Goal: Transaction & Acquisition: Purchase product/service

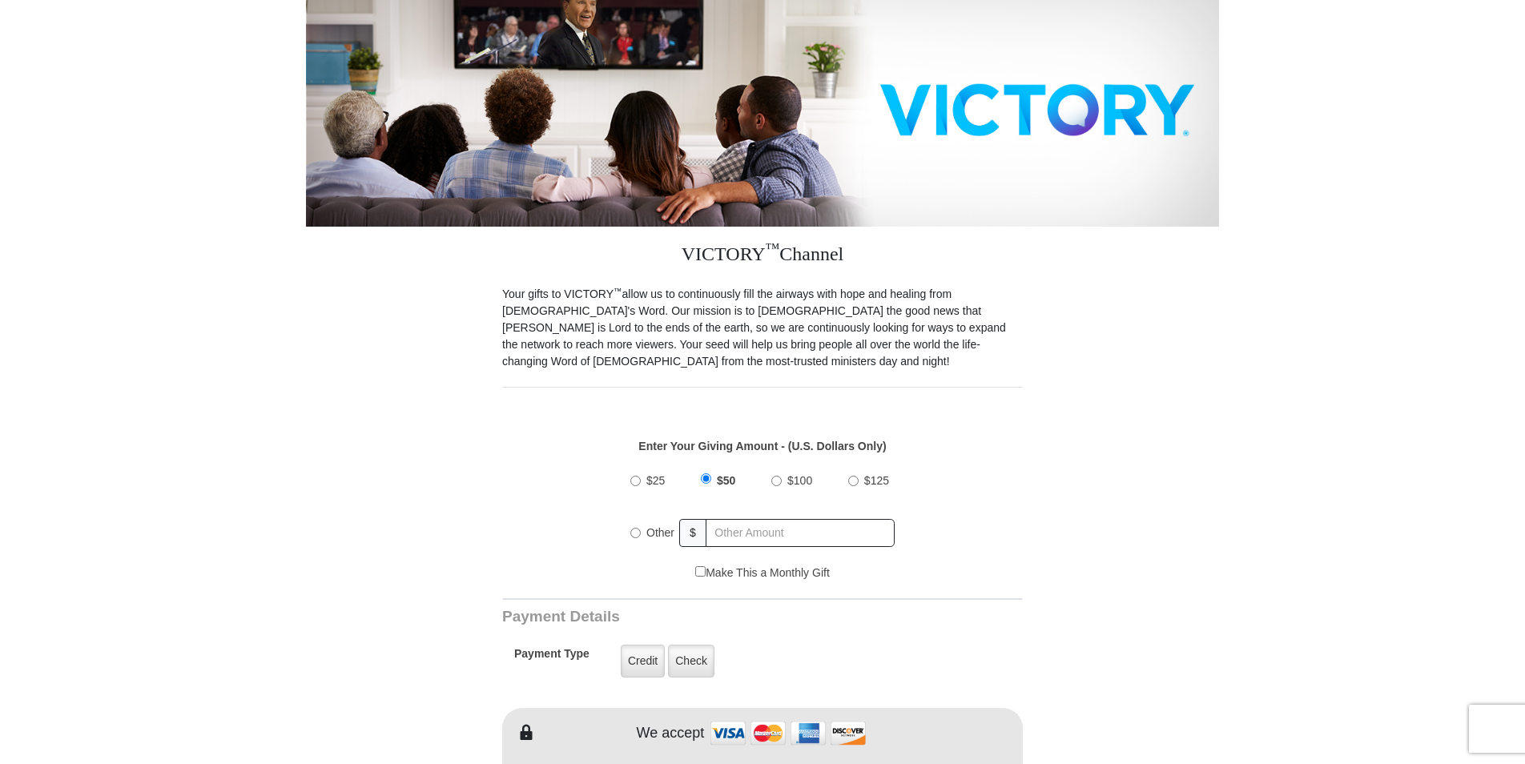
scroll to position [240, 0]
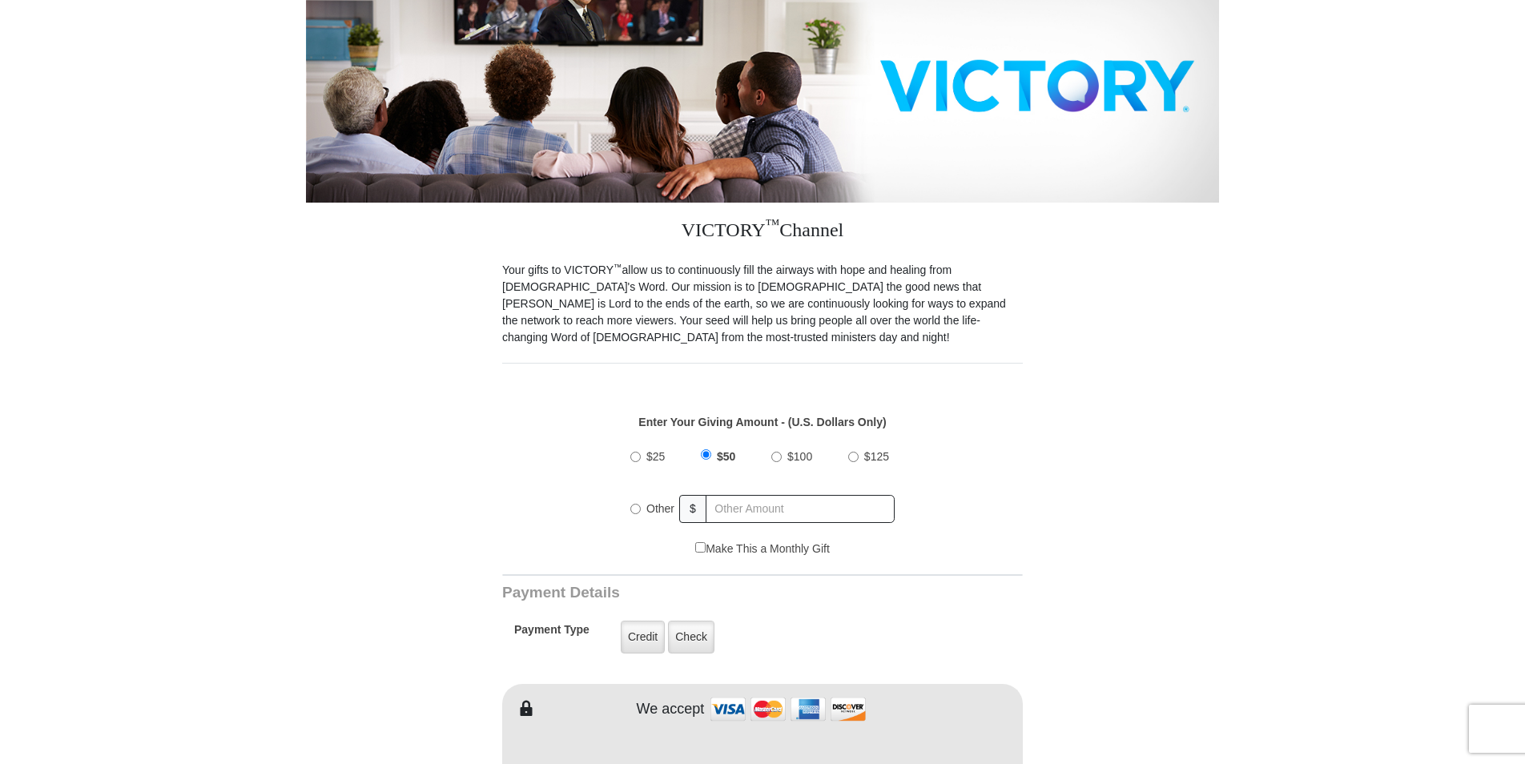
click at [637, 504] on input "Other" at bounding box center [635, 509] width 10 height 10
radio input "true"
click at [765, 497] on input "text" at bounding box center [800, 509] width 187 height 28
type input "200.00"
type input "[PERSON_NAME]"
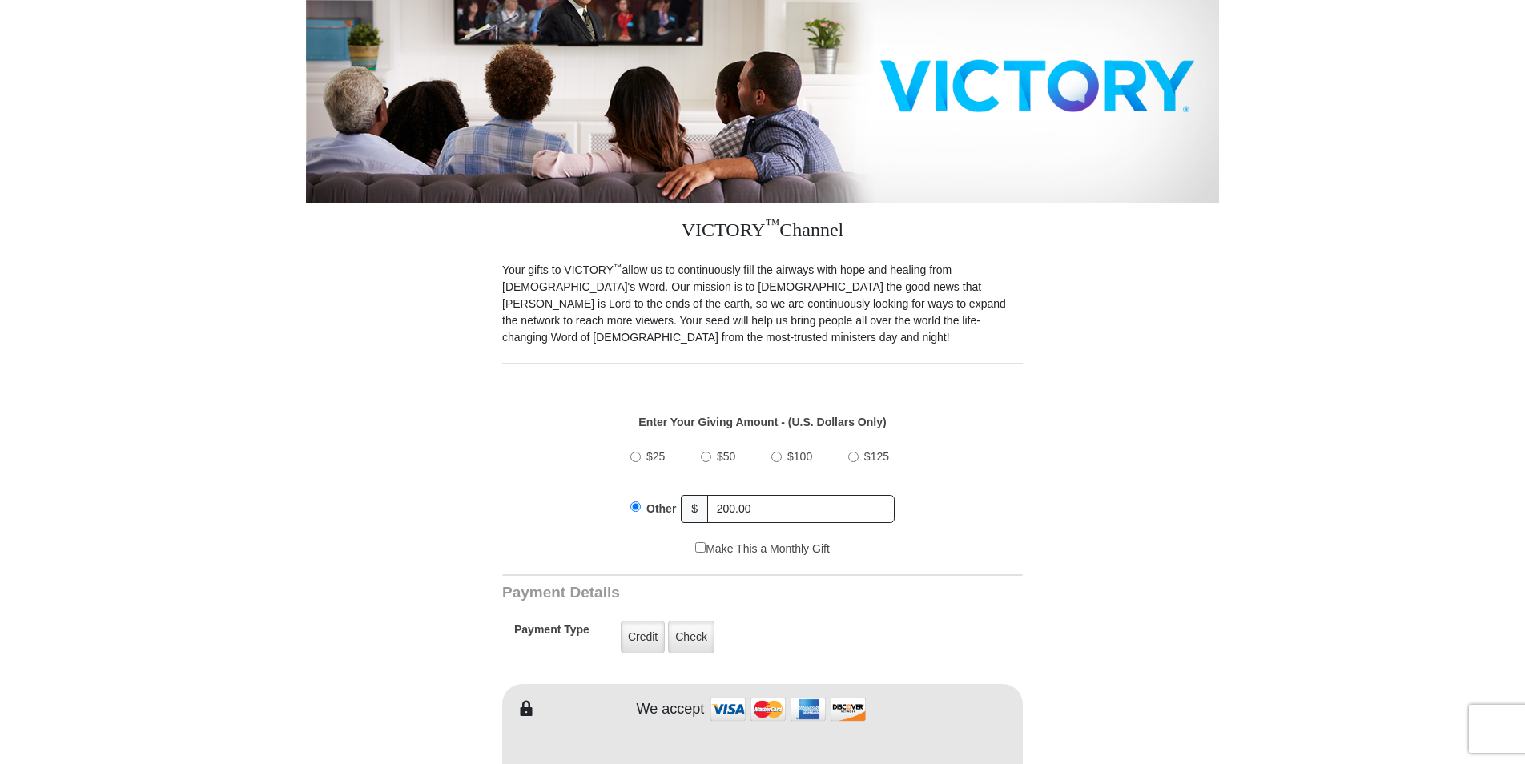
type input "[PERSON_NAME]"
type input "[EMAIL_ADDRESS][DOMAIN_NAME]"
type input "[STREET_ADDRESS][PERSON_NAME]"
type input "Elkhart"
select select "IN"
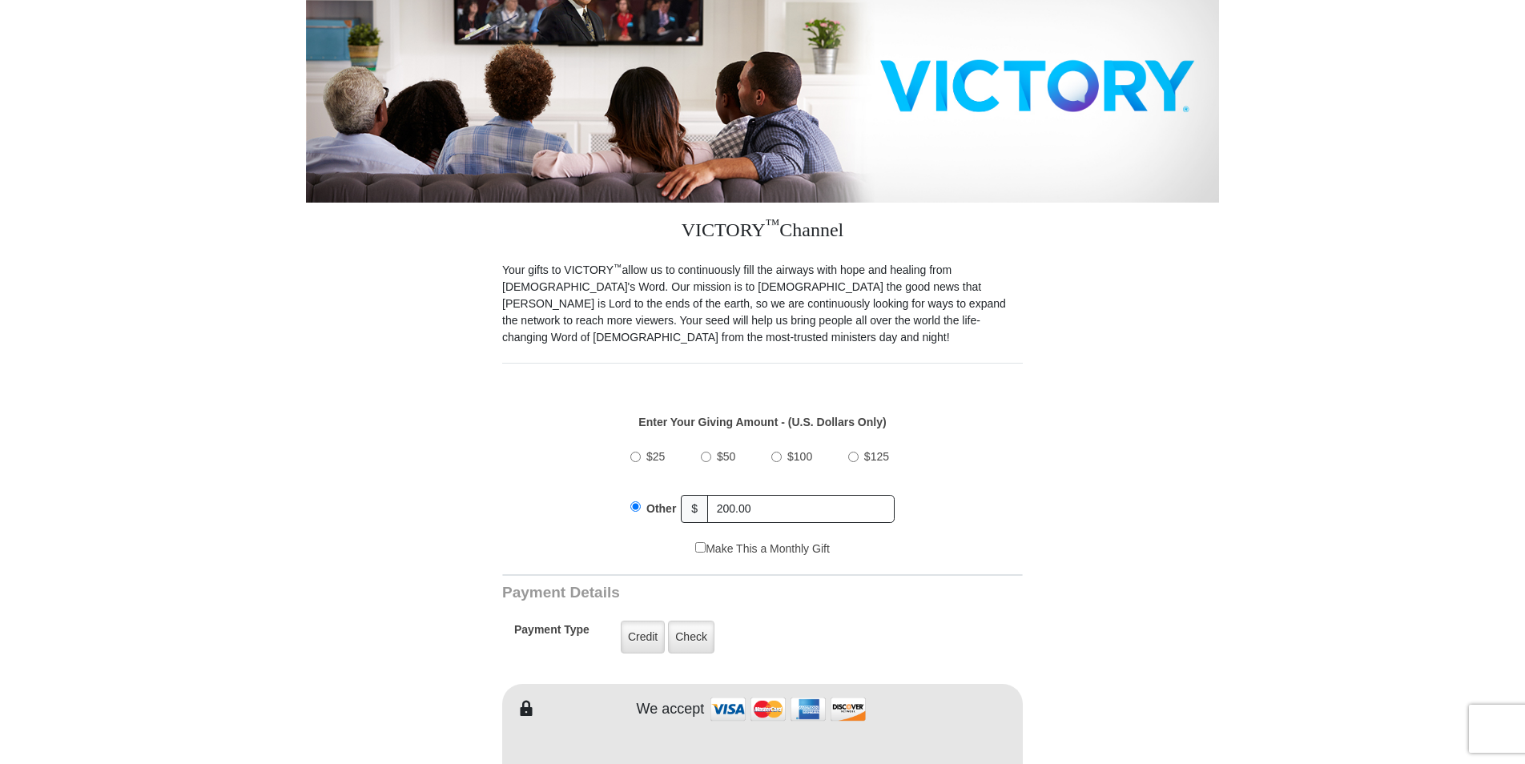
type input "46516"
type input "[PHONE_NUMBER]"
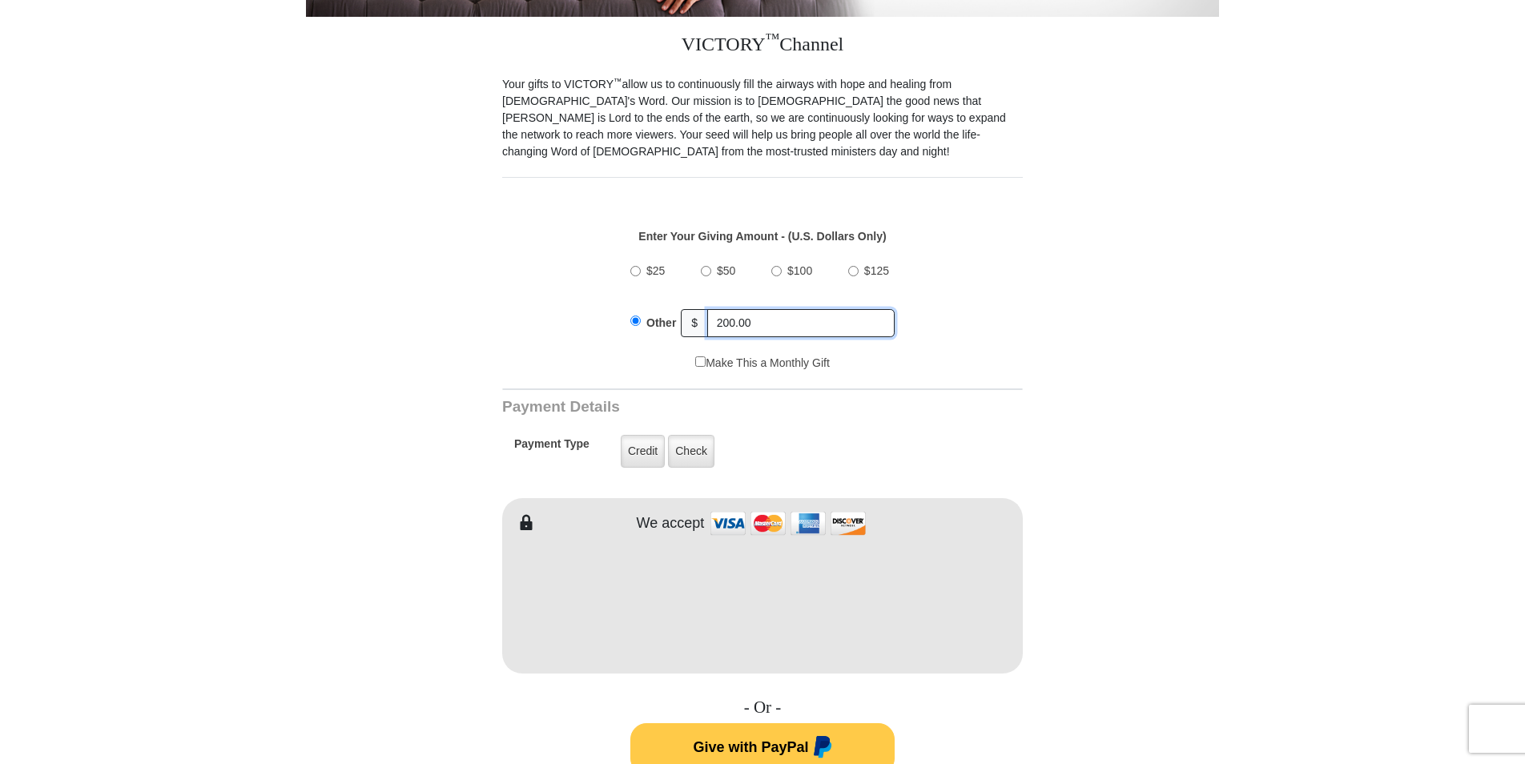
scroll to position [481, 0]
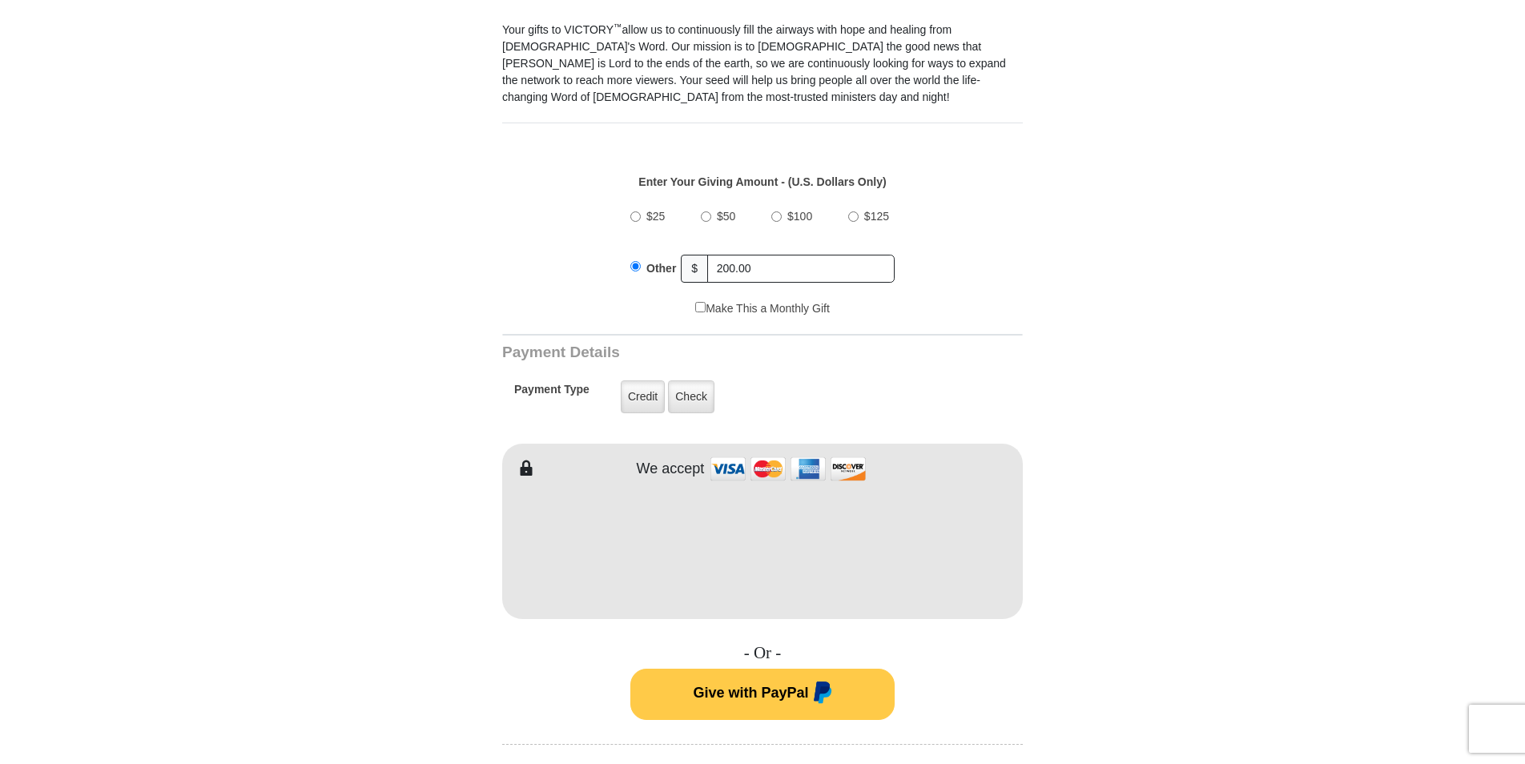
click at [1026, 529] on form "VICTORY Channel Online Giving VICTORY Channel is a worldwide, on-air television…" at bounding box center [762, 531] width 913 height 1916
click at [1098, 564] on form "VICTORY Channel Online Giving VICTORY Channel is a worldwide, on-air television…" at bounding box center [762, 531] width 913 height 1916
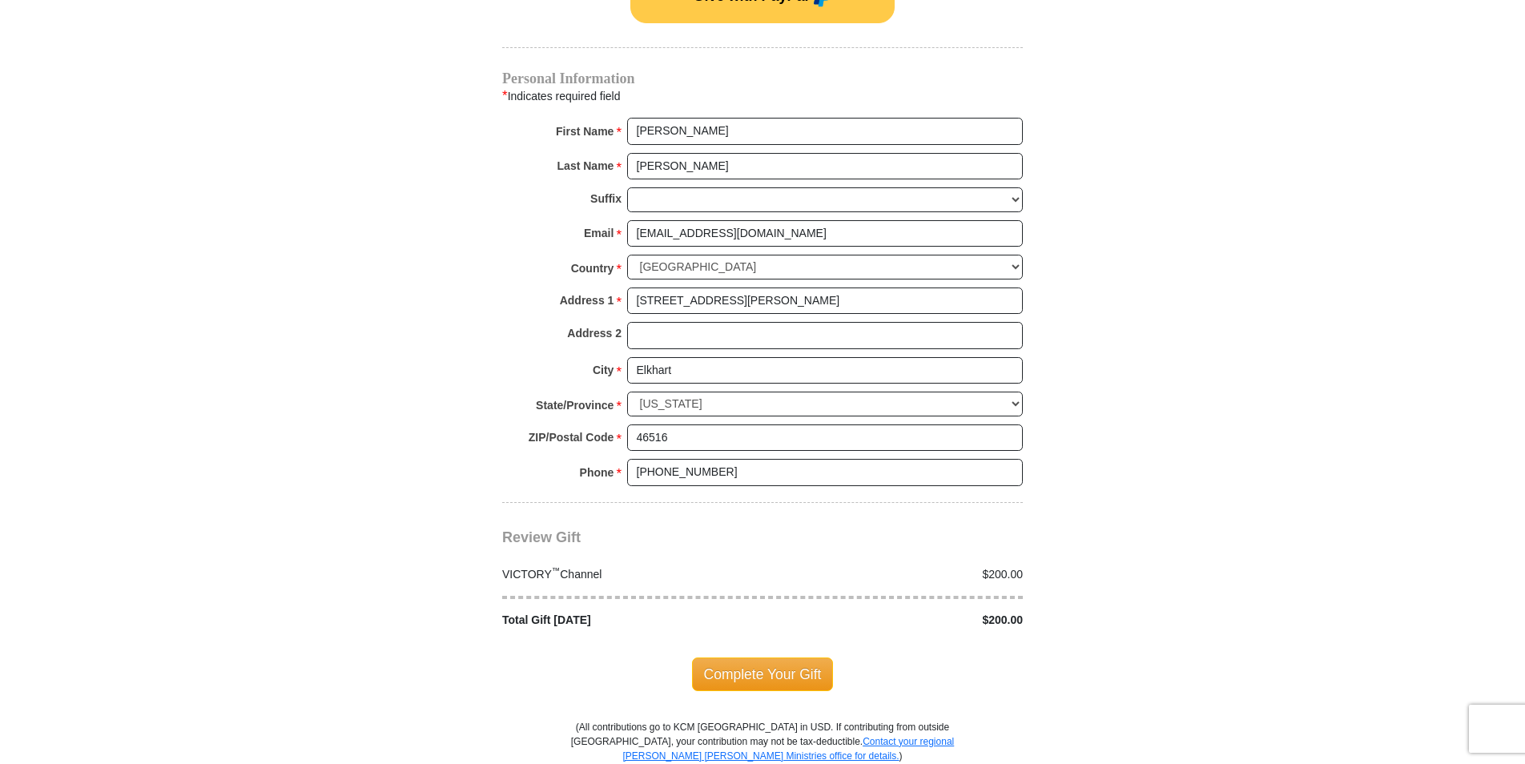
scroll to position [1201, 0]
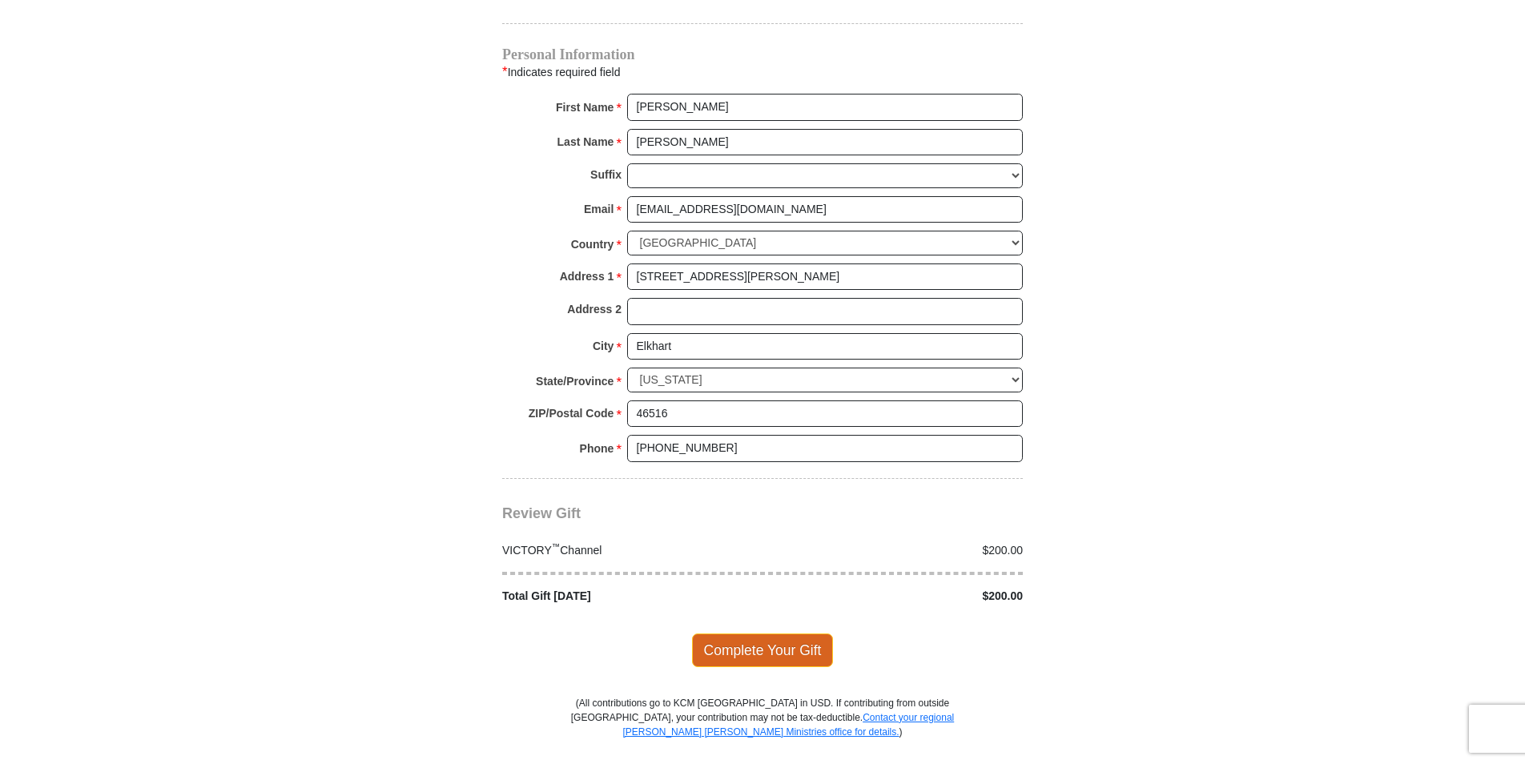
click at [779, 634] on span "Complete Your Gift" at bounding box center [763, 651] width 142 height 34
